Goal: Task Accomplishment & Management: Complete application form

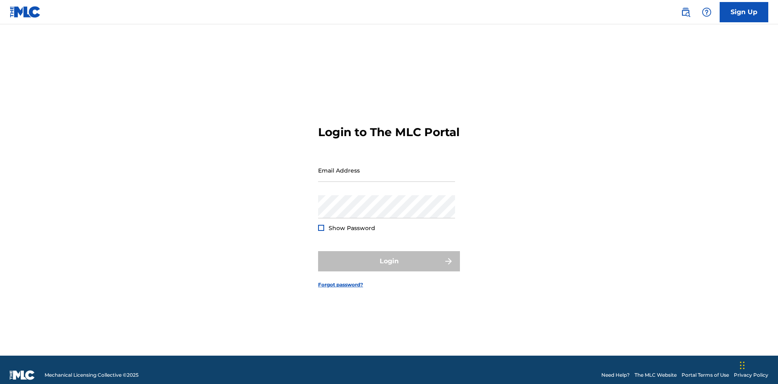
scroll to position [11, 0]
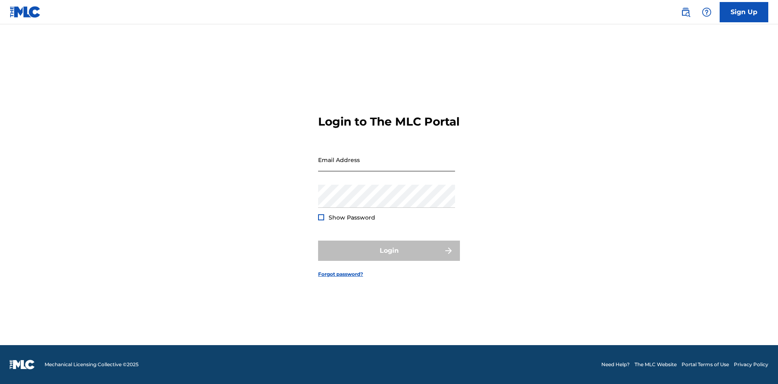
click at [387, 167] on input "Email Address" at bounding box center [386, 159] width 137 height 23
type input "[EMAIL_ADDRESS][DOMAIN_NAME]"
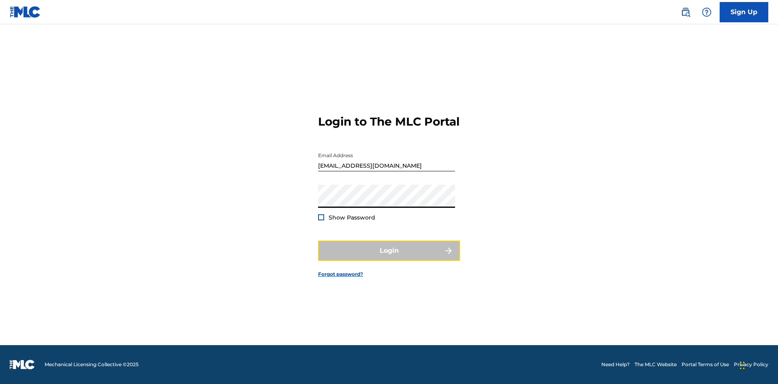
click at [389, 258] on button "Login" at bounding box center [389, 251] width 142 height 20
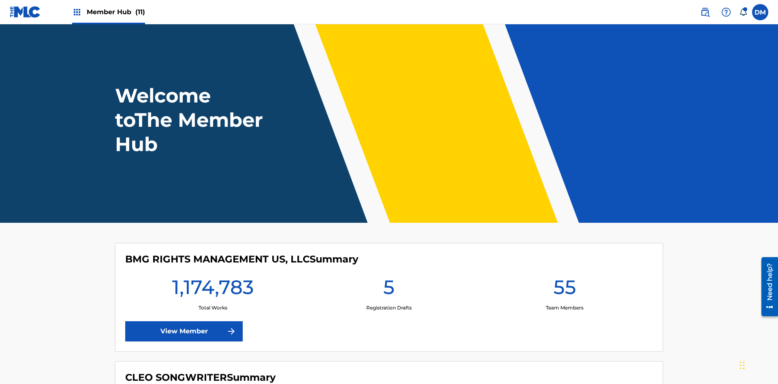
click at [115, 12] on span "Member Hub (11)" at bounding box center [116, 11] width 58 height 9
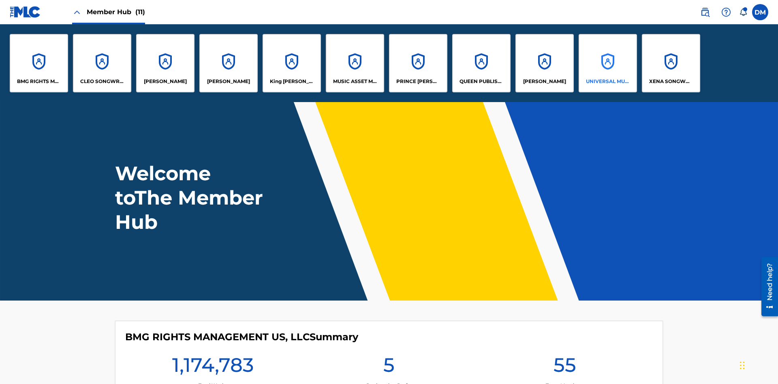
click at [607, 81] on p "UNIVERSAL MUSIC PUB GROUP" at bounding box center [608, 81] width 44 height 7
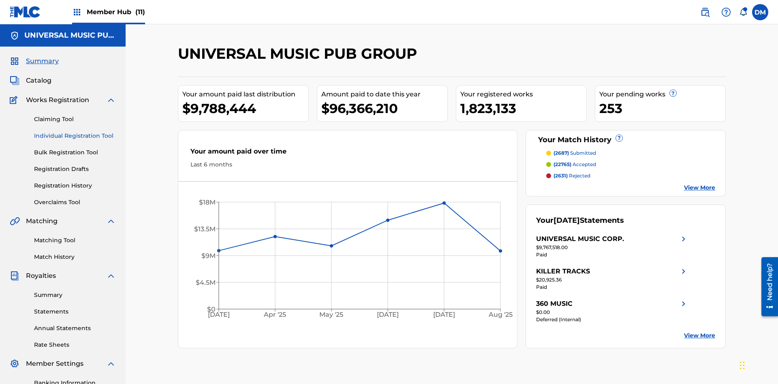
click at [75, 132] on link "Individual Registration Tool" at bounding box center [75, 136] width 82 height 9
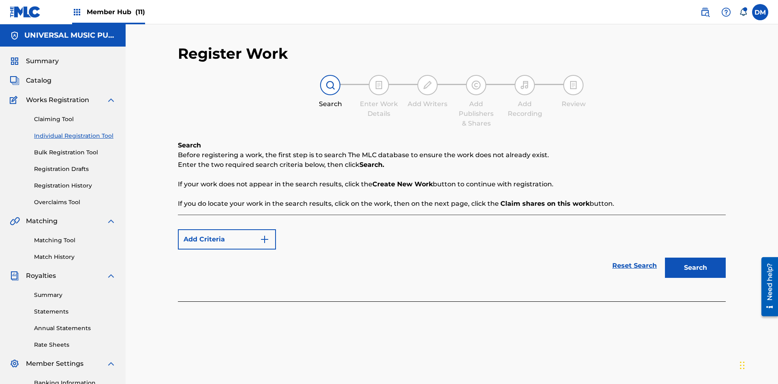
scroll to position [118, 0]
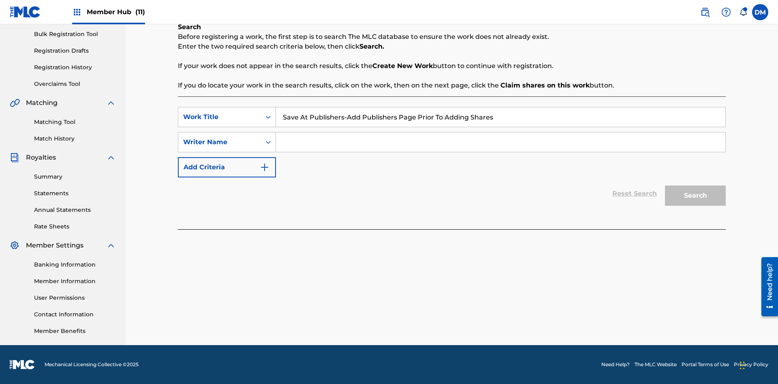
type input "Save At Publishers-Add Publishers Page Prior To Adding Shares"
click at [500, 142] on input "Search Form" at bounding box center [500, 142] width 449 height 19
type input "QWERTYUIOP"
click at [695, 196] on button "Search" at bounding box center [695, 196] width 61 height 20
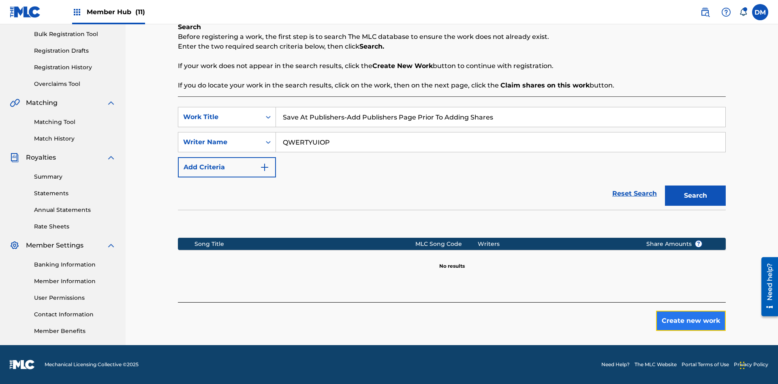
click at [691, 321] on button "Create new work" at bounding box center [691, 321] width 70 height 20
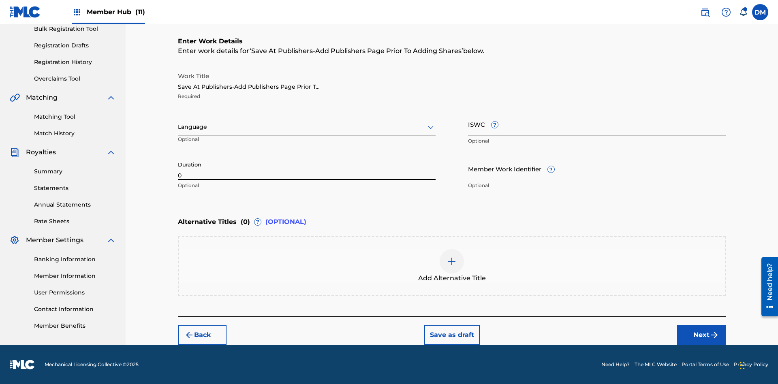
click at [307, 169] on input "0" at bounding box center [307, 168] width 258 height 23
type input "00:00"
click at [431, 127] on icon at bounding box center [431, 127] width 10 height 10
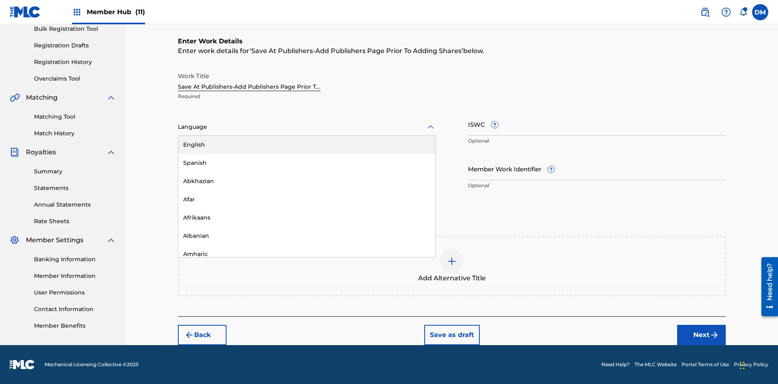
click at [307, 199] on div "Afar" at bounding box center [306, 199] width 257 height 18
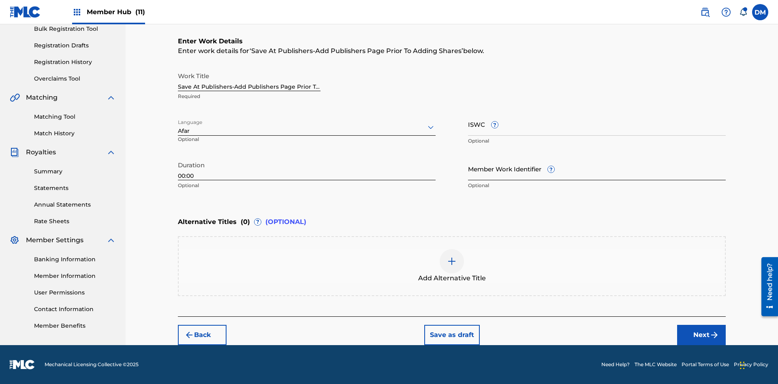
click at [597, 169] on input "Member Work Identifier ?" at bounding box center [597, 168] width 258 height 23
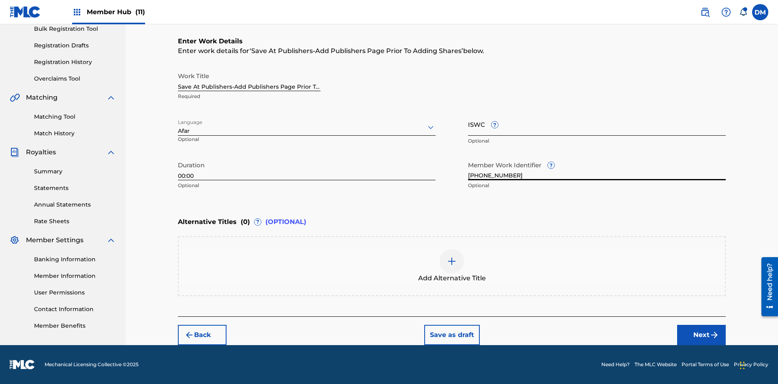
type input "2025.09.29.04"
click at [597, 124] on input "ISWC ?" at bounding box center [597, 124] width 258 height 23
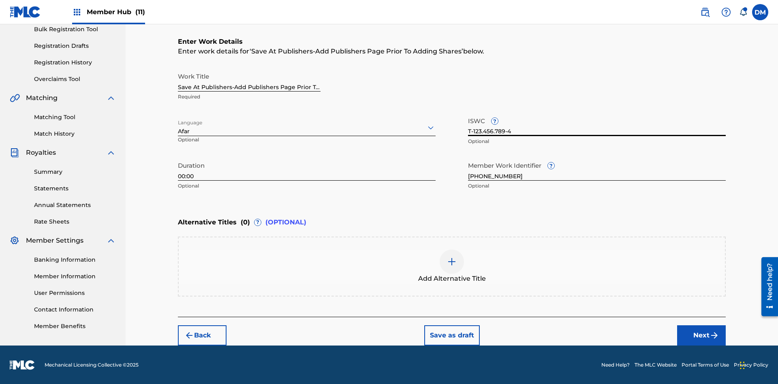
type input "T-123.456.789-4"
click at [452, 266] on img at bounding box center [452, 262] width 10 height 10
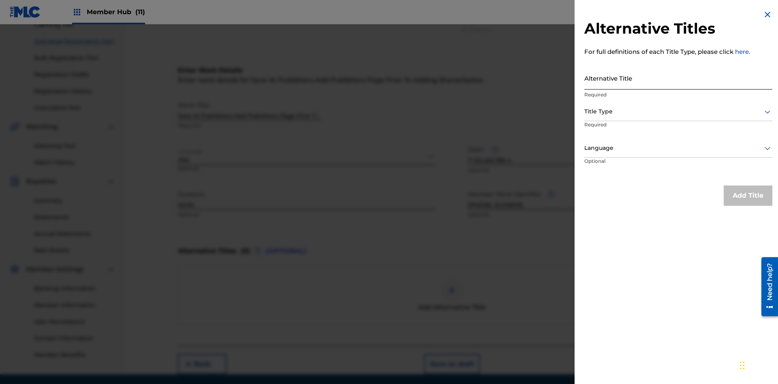
click at [678, 78] on input "Alternative Title" at bounding box center [678, 77] width 188 height 23
type input "Alt Title"
click at [678, 111] on div at bounding box center [678, 112] width 188 height 10
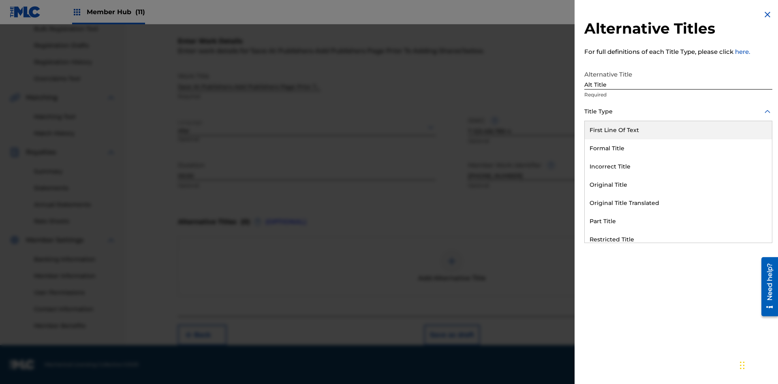
click at [678, 185] on div "Original Title" at bounding box center [678, 185] width 187 height 18
click at [678, 148] on div at bounding box center [678, 148] width 188 height 10
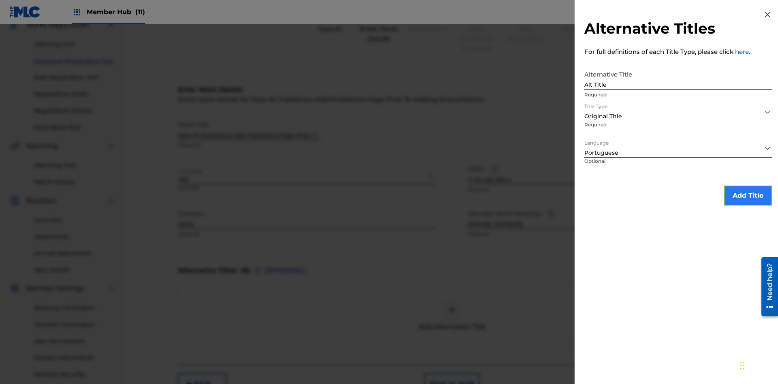
click at [748, 195] on button "Add Title" at bounding box center [748, 196] width 49 height 20
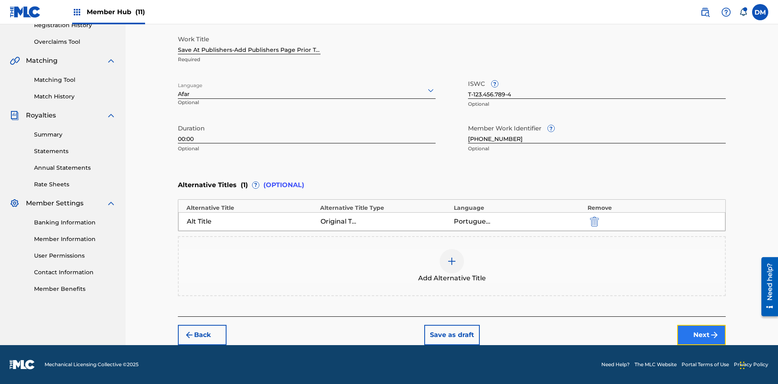
click at [702, 335] on button "Next" at bounding box center [701, 335] width 49 height 20
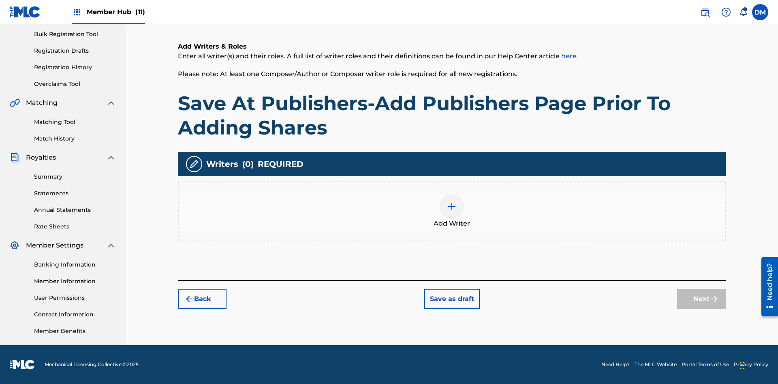
click at [452, 211] on img at bounding box center [452, 207] width 10 height 10
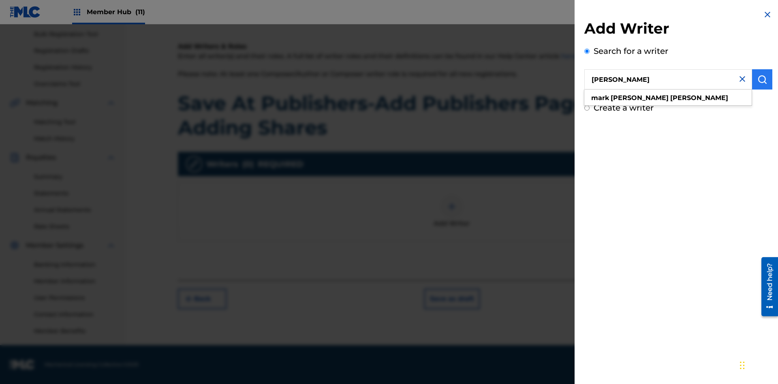
type input "MARK STEVEN BERKOWITZ"
click at [762, 79] on img "submit" at bounding box center [762, 80] width 10 height 10
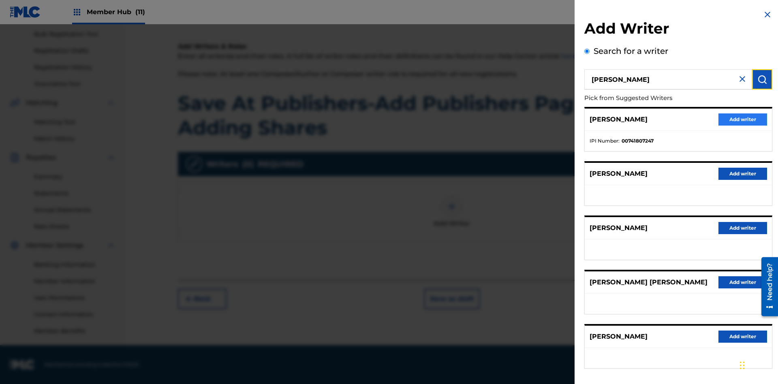
click at [743, 119] on button "Add writer" at bounding box center [743, 119] width 49 height 12
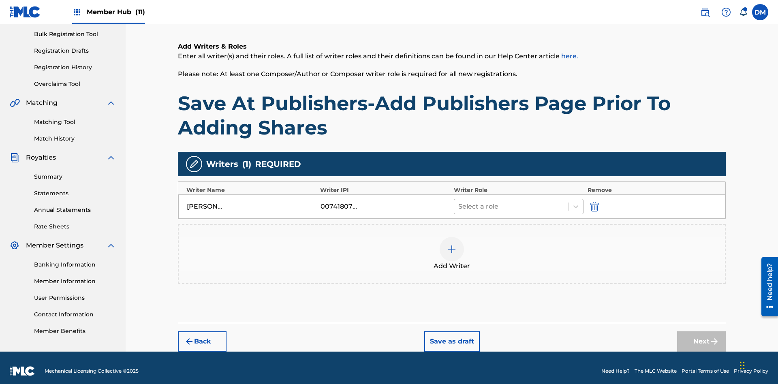
click at [460, 202] on input "text" at bounding box center [459, 207] width 2 height 10
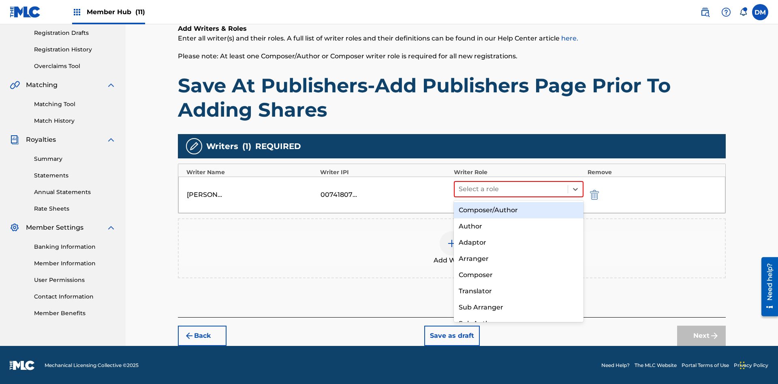
click at [518, 275] on div "Composer" at bounding box center [519, 275] width 130 height 16
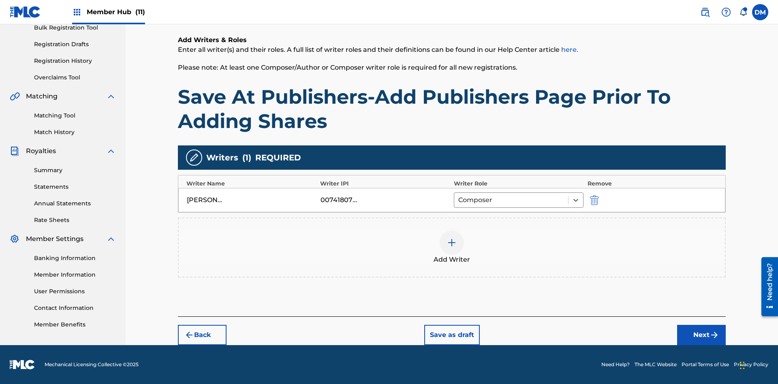
scroll to position [125, 0]
click at [702, 335] on button "Next" at bounding box center [701, 335] width 49 height 20
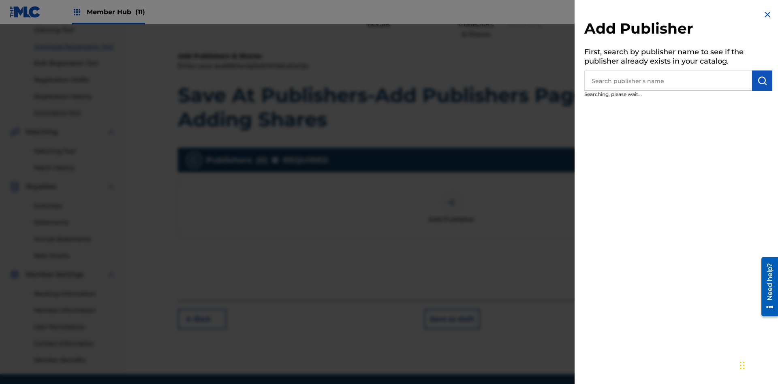
click at [668, 81] on input "text" at bounding box center [668, 81] width 168 height 20
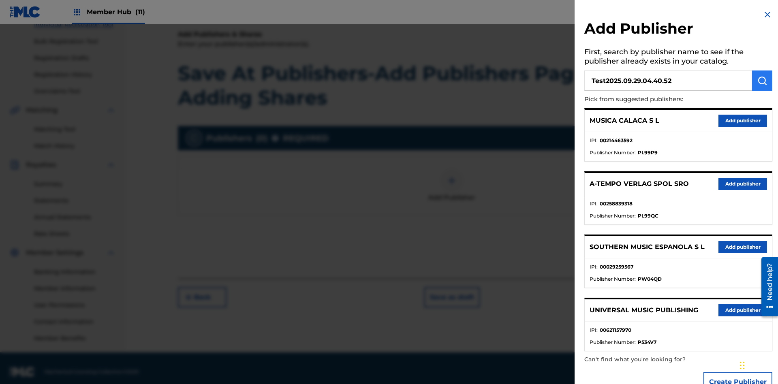
type input "Test2025.09.29.04.40.52"
click at [762, 81] on img "submit" at bounding box center [762, 81] width 10 height 10
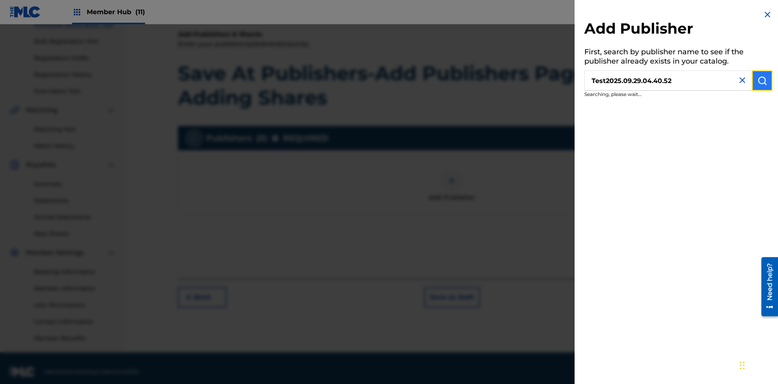
scroll to position [118, 0]
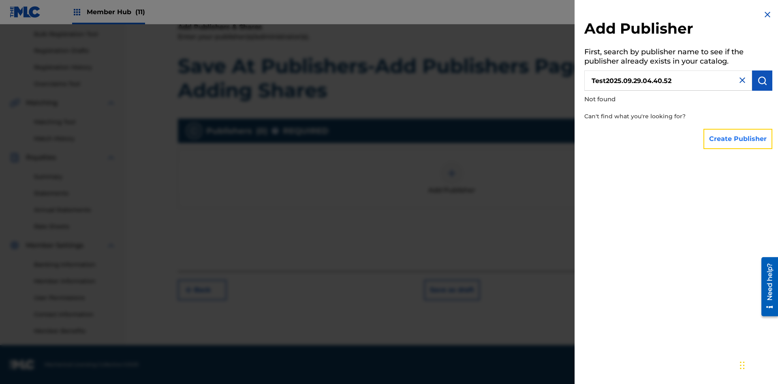
click at [738, 139] on button "Create Publisher" at bounding box center [738, 139] width 69 height 20
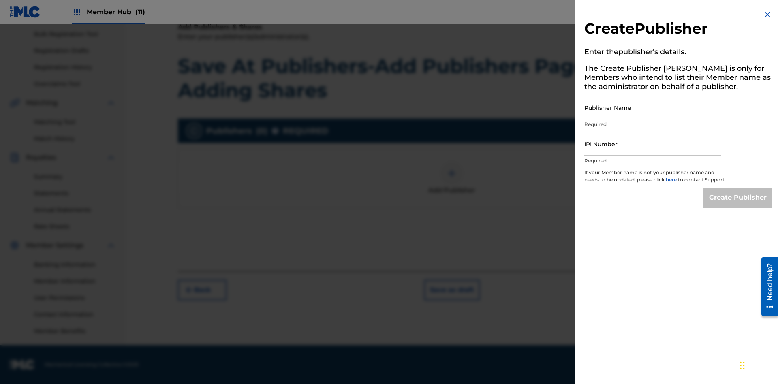
click at [653, 107] on input "Publisher Name" at bounding box center [652, 107] width 137 height 23
type input "Test2025.09.29.04.40.55"
click at [653, 144] on input "IPI Number" at bounding box center [652, 144] width 137 height 23
click at [738, 205] on input "Create Publisher" at bounding box center [738, 198] width 69 height 20
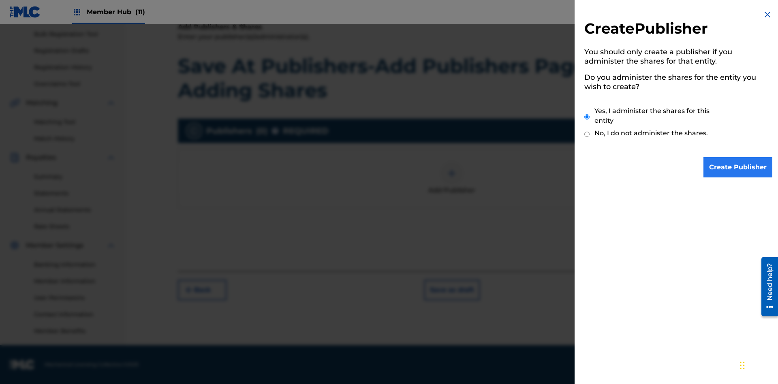
click at [587, 117] on input "Yes, I administer the shares for this entity" at bounding box center [586, 116] width 5 height 17
click at [738, 167] on input "Create Publisher" at bounding box center [738, 167] width 69 height 20
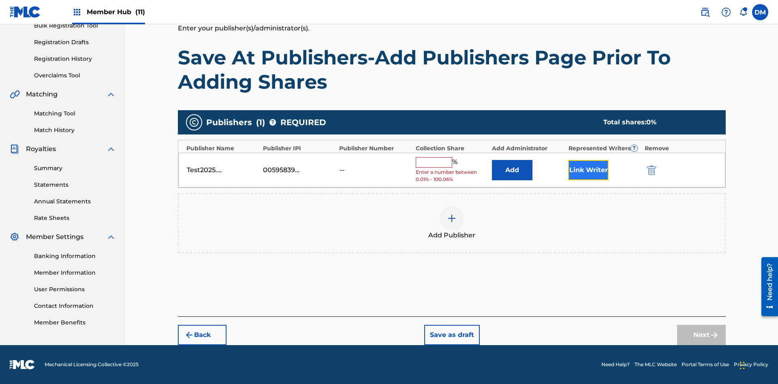
click at [588, 170] on button "Link Writer" at bounding box center [588, 170] width 41 height 20
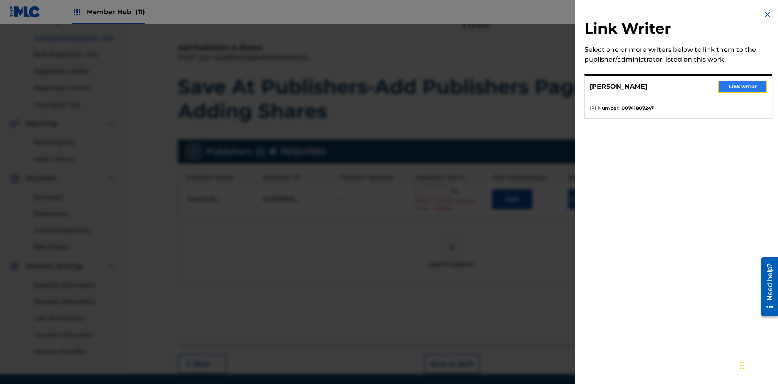
click at [743, 87] on button "Link writer" at bounding box center [743, 87] width 49 height 12
click at [588, 189] on button "Link Writer" at bounding box center [588, 199] width 41 height 20
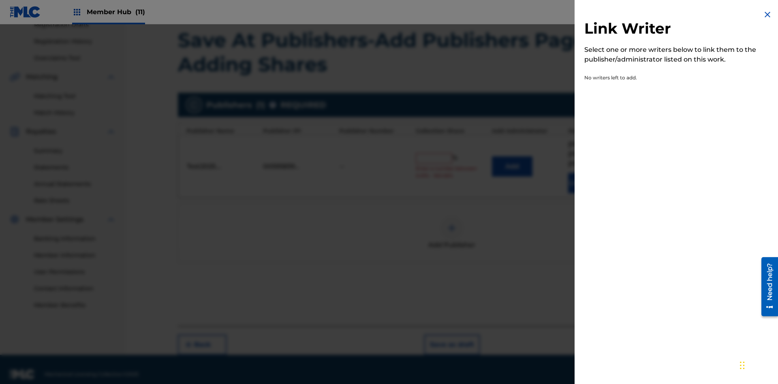
click at [768, 15] on img at bounding box center [768, 15] width 10 height 10
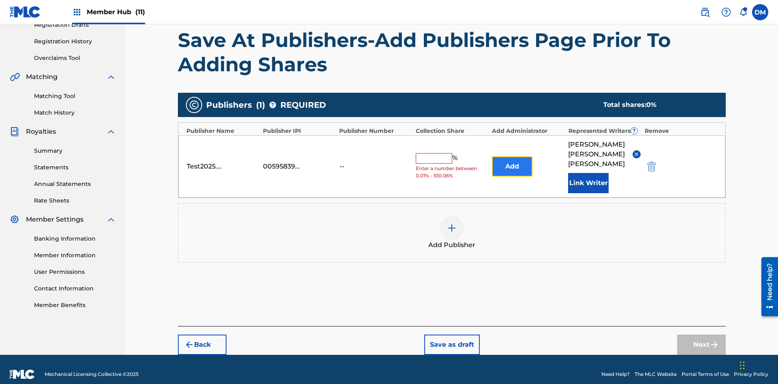
click at [512, 161] on button "Add" at bounding box center [512, 166] width 41 height 20
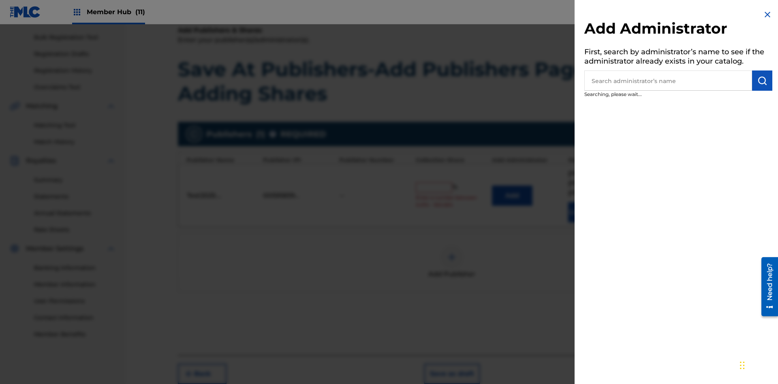
click at [668, 81] on input "text" at bounding box center [668, 81] width 168 height 20
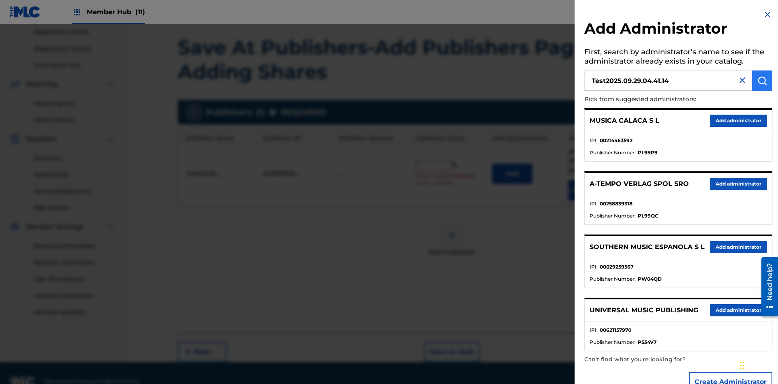
type input "Test2025.09.29.04.41.14"
click at [762, 81] on img "submit" at bounding box center [762, 81] width 10 height 10
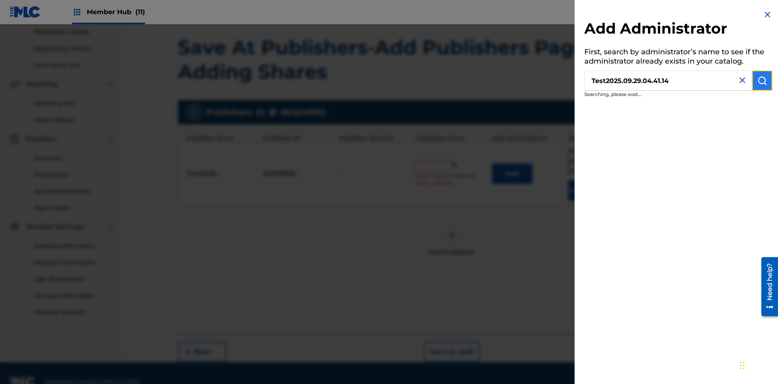
scroll to position [144, 0]
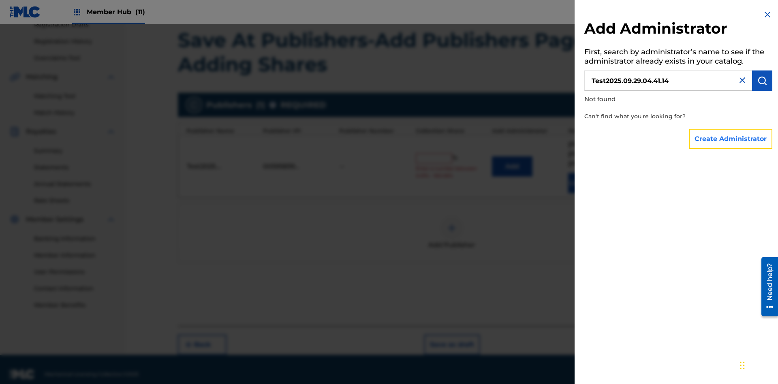
click at [731, 139] on button "Create Administrator" at bounding box center [730, 139] width 83 height 20
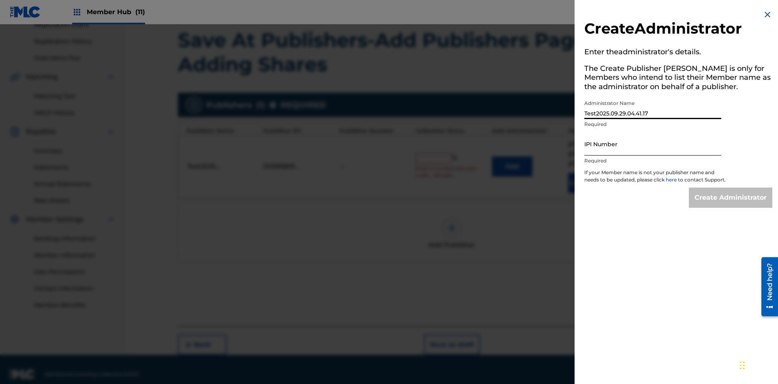
type input "Test2025.09.29.04.41.17"
click at [653, 144] on input "IPI Number" at bounding box center [652, 144] width 137 height 23
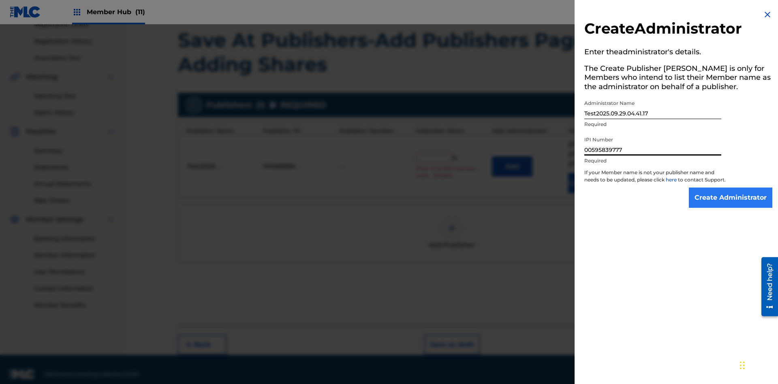
type input "00595839777"
click at [731, 205] on input "Create Administrator" at bounding box center [730, 198] width 83 height 20
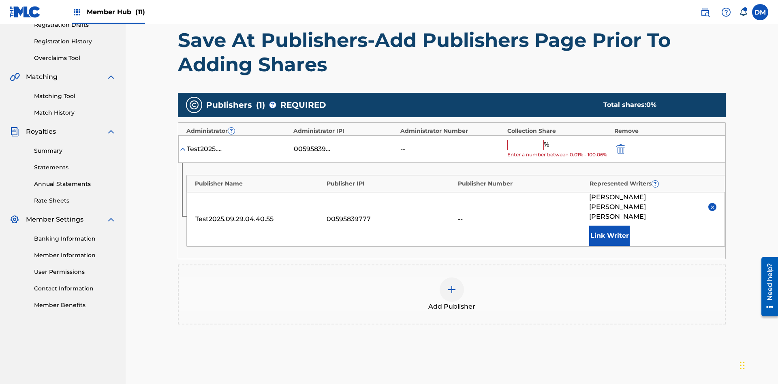
scroll to position [196, 0]
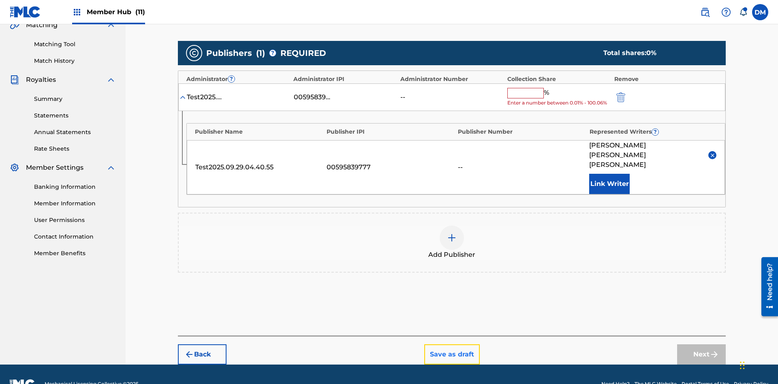
click at [451, 344] on button "Save as draft" at bounding box center [452, 354] width 56 height 20
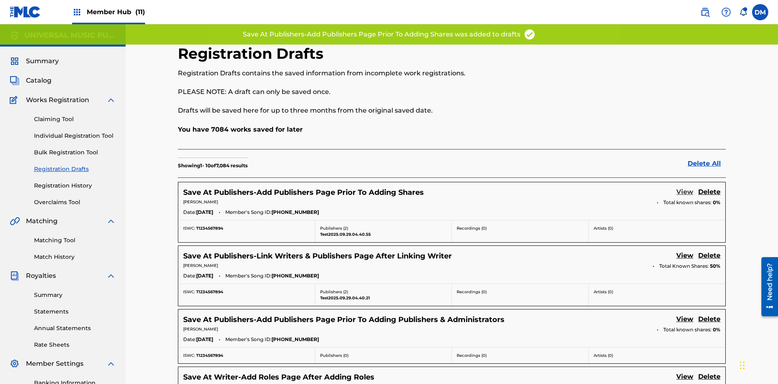
click at [685, 187] on link "View" at bounding box center [684, 192] width 17 height 11
